Goal: Information Seeking & Learning: Learn about a topic

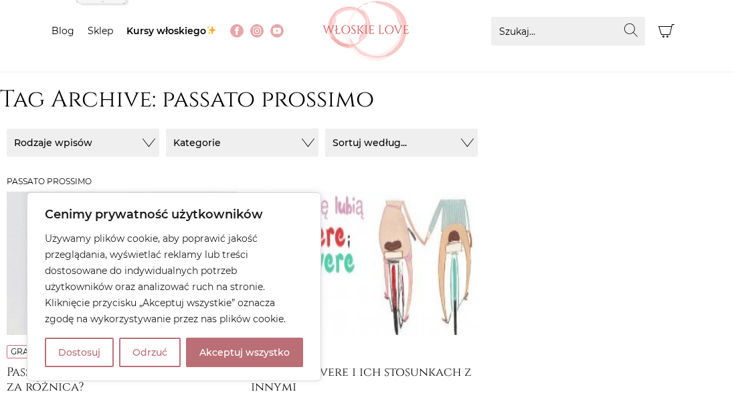
scroll to position [93, 0]
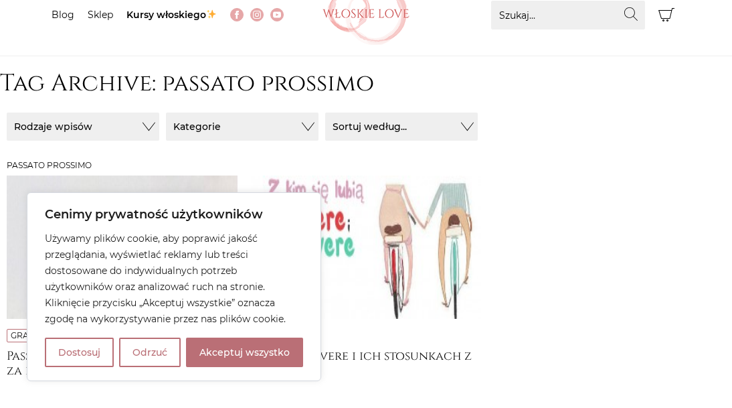
click at [534, 235] on div "Gramatyka Passato prossimo a Imperfetto: co za różnica? Gramatyka O essere i av…" at bounding box center [366, 287] width 732 height 224
click at [246, 357] on button "Akceptuj wszystko" at bounding box center [244, 351] width 117 height 29
checkbox input "true"
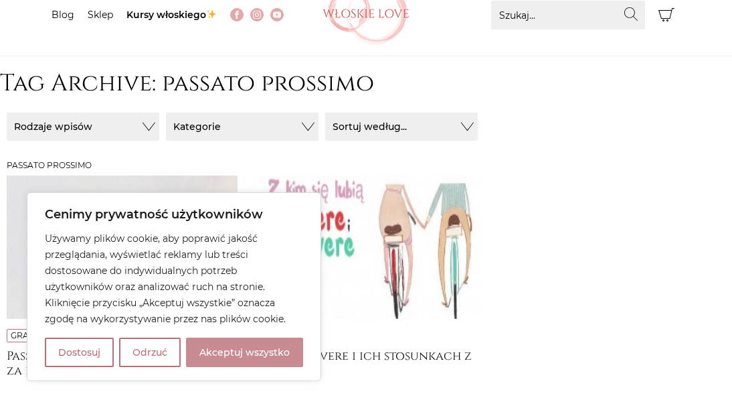
checkbox input "true"
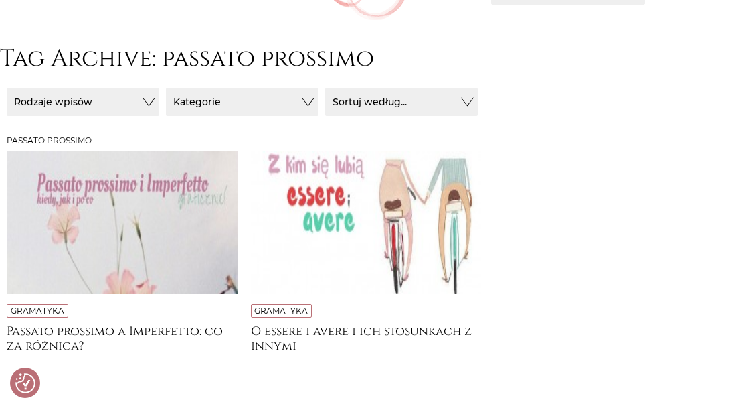
scroll to position [124, 0]
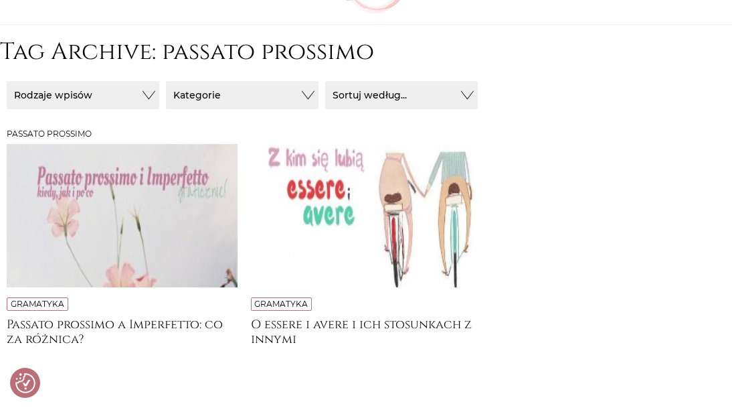
click at [299, 262] on img at bounding box center [366, 215] width 231 height 143
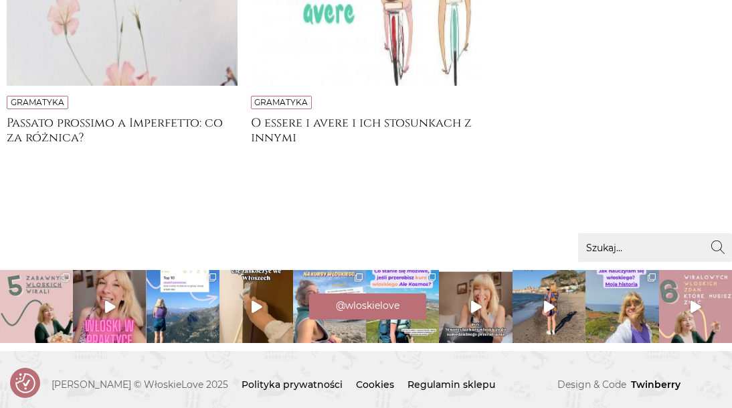
scroll to position [335, 0]
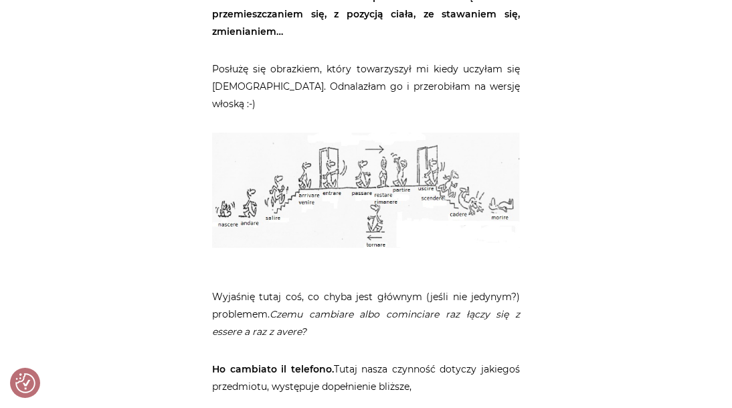
scroll to position [1283, 0]
click at [351, 186] on img at bounding box center [366, 189] width 308 height 115
click at [385, 191] on img at bounding box center [366, 189] width 308 height 115
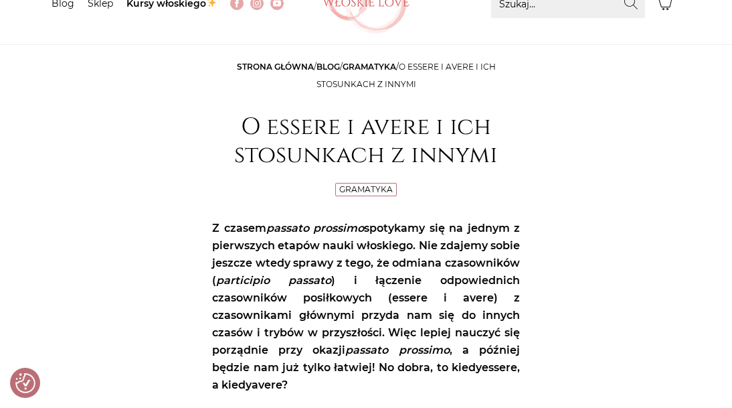
scroll to position [0, 0]
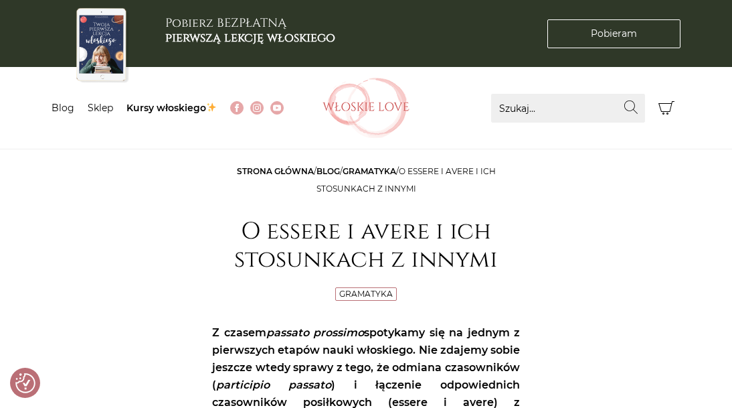
click at [350, 127] on img at bounding box center [366, 108] width 87 height 60
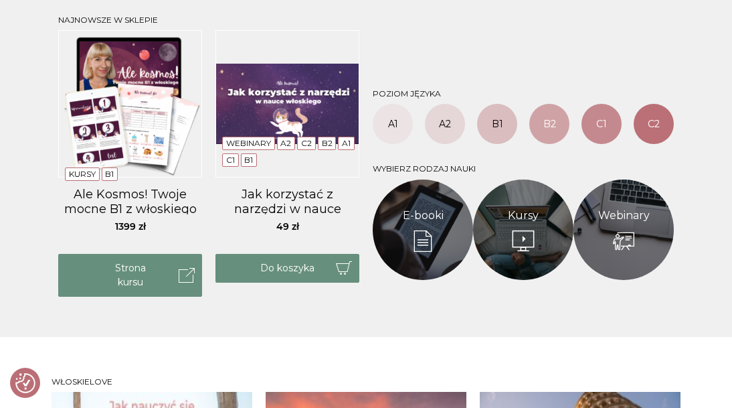
scroll to position [523, 0]
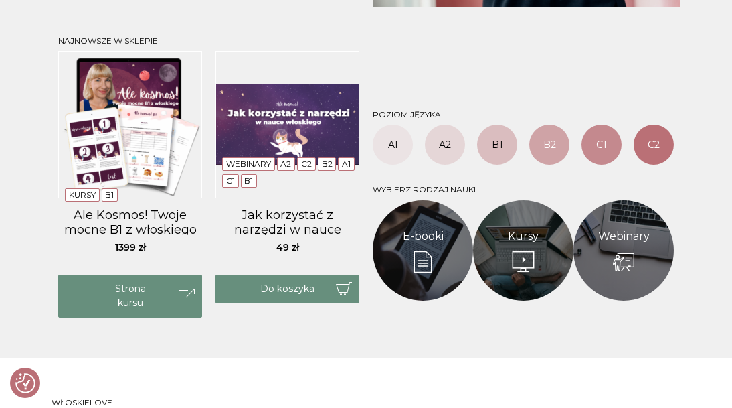
click at [387, 144] on link "A1" at bounding box center [393, 144] width 40 height 40
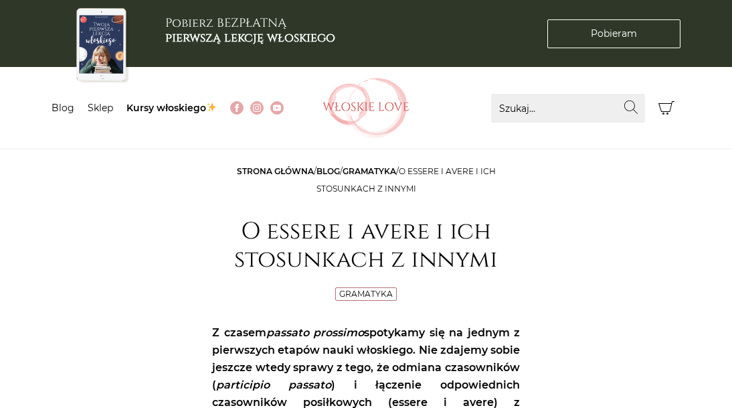
scroll to position [0, -6693]
